Goal: Task Accomplishment & Management: Use online tool/utility

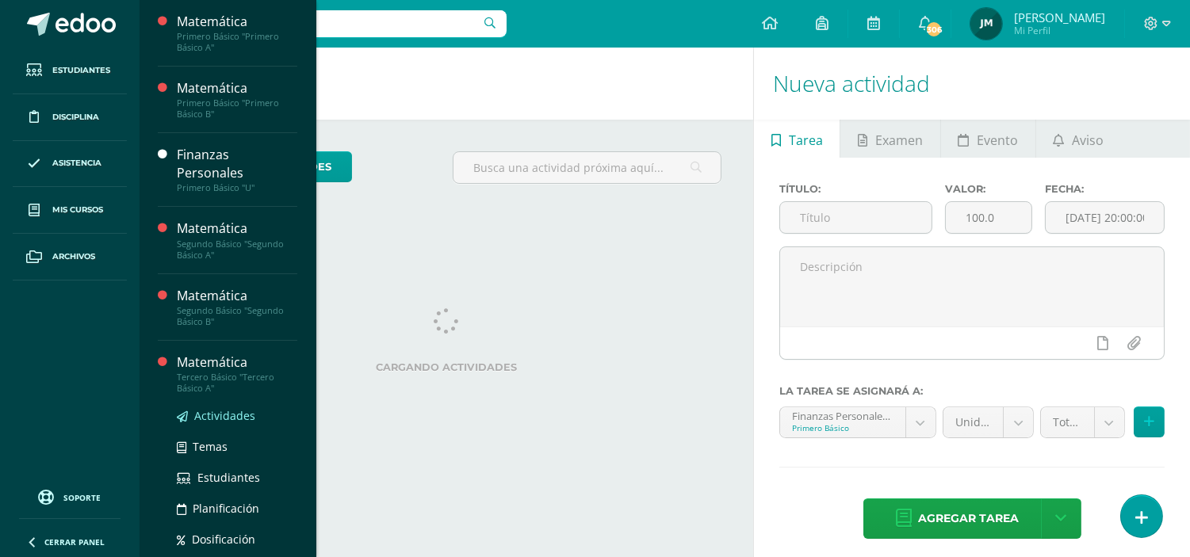
click at [207, 411] on span "Actividades" at bounding box center [224, 415] width 61 height 15
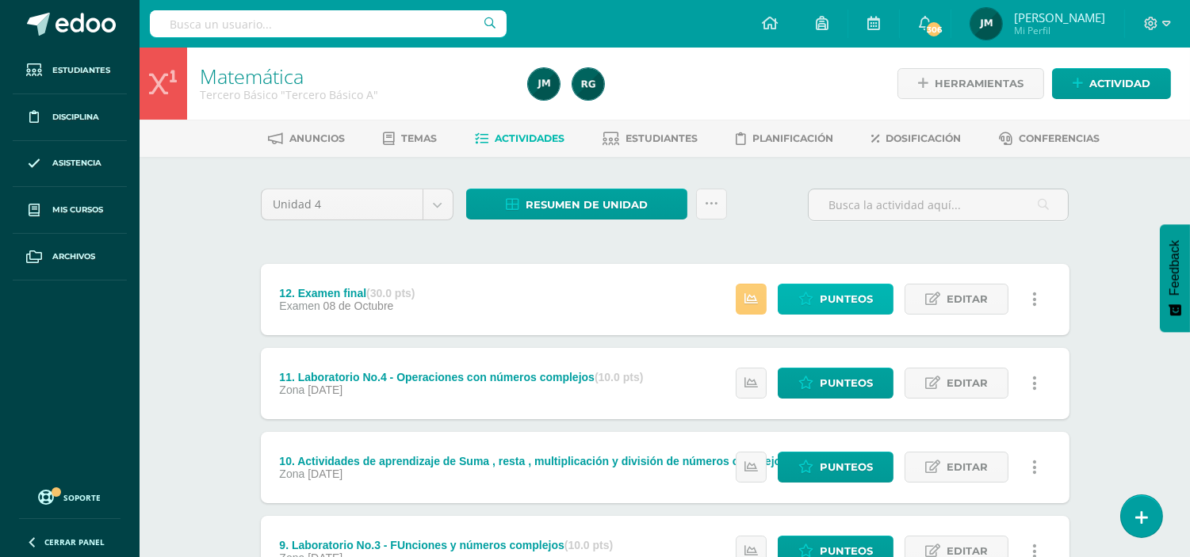
click at [849, 297] on span "Punteos" at bounding box center [846, 299] width 53 height 29
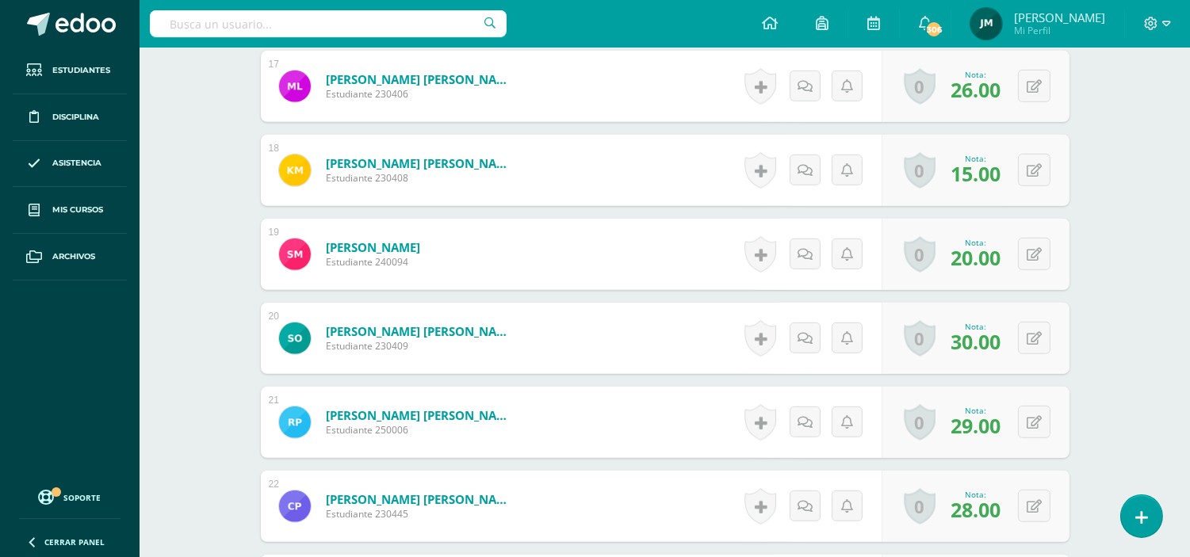
scroll to position [1870, 0]
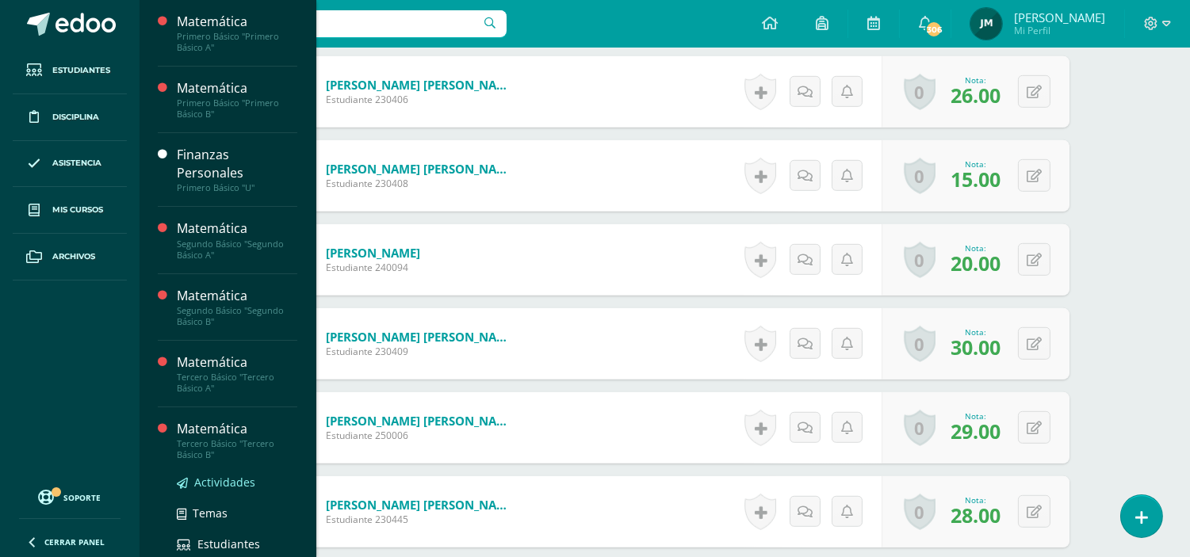
click at [226, 480] on span "Actividades" at bounding box center [224, 482] width 61 height 15
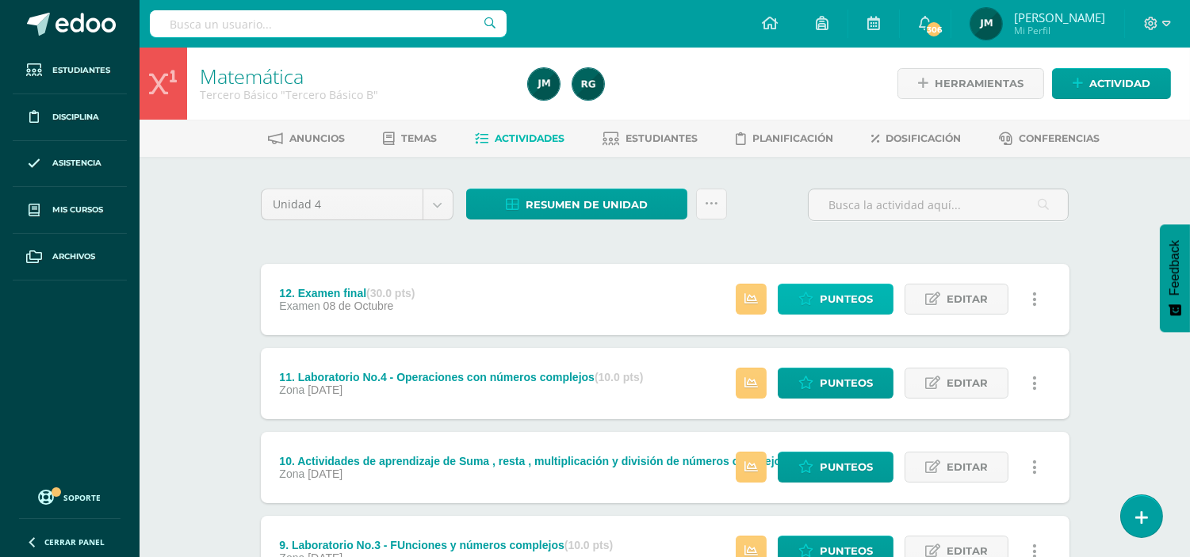
click at [867, 303] on span "Punteos" at bounding box center [846, 299] width 53 height 29
